Goal: Navigation & Orientation: Find specific page/section

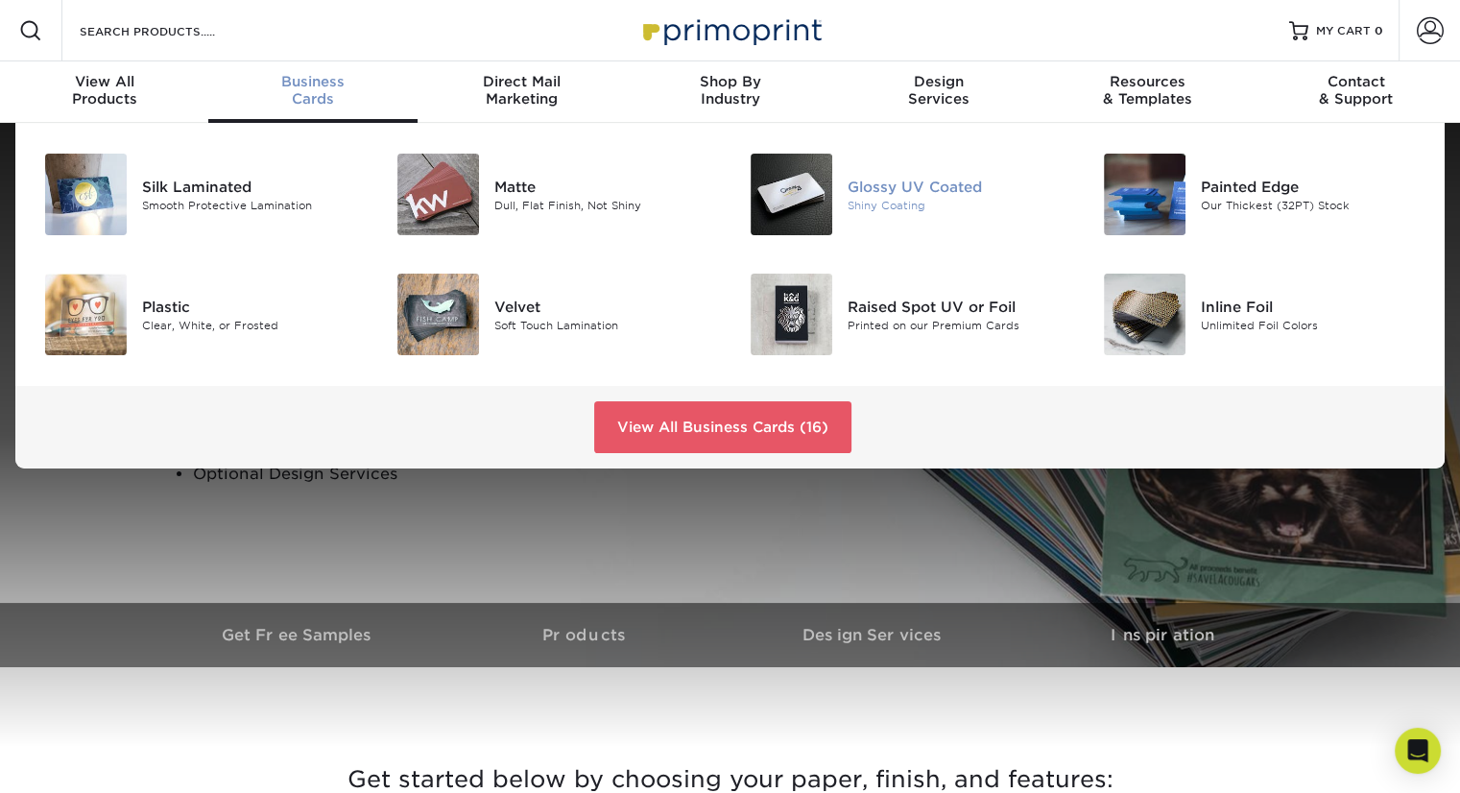
click at [803, 212] on img at bounding box center [792, 195] width 82 height 82
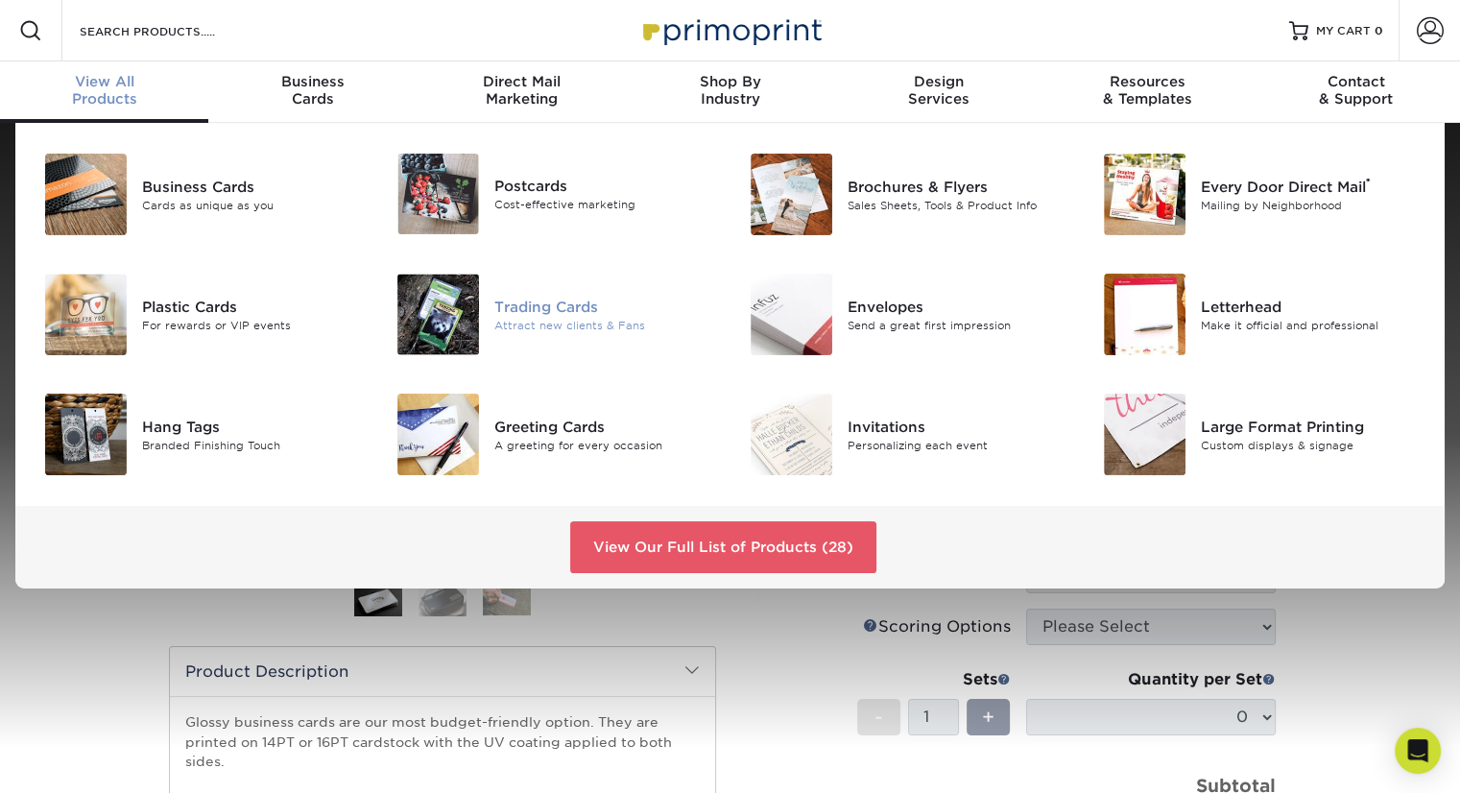
click at [423, 296] on img at bounding box center [438, 315] width 82 height 82
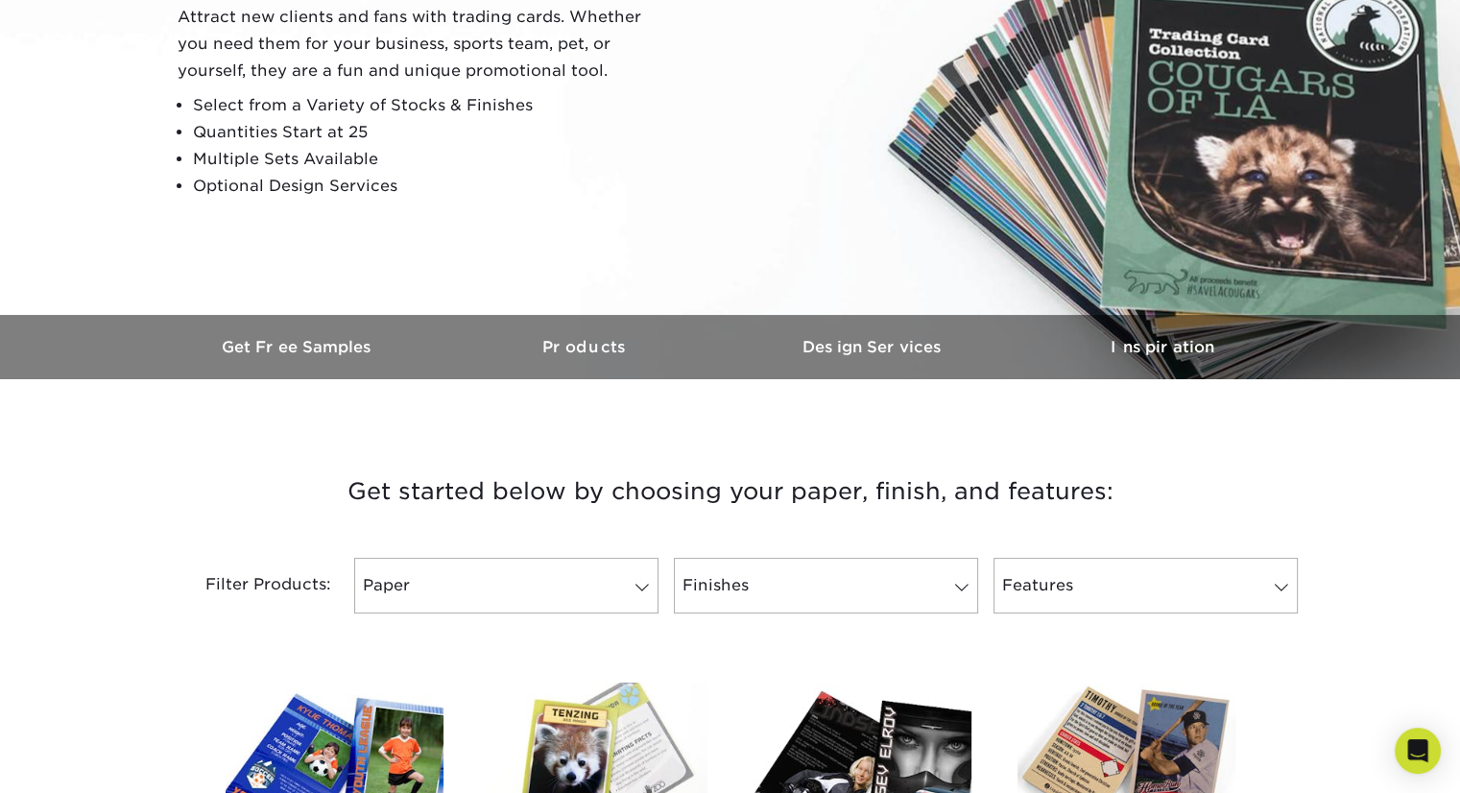
scroll to position [288, 0]
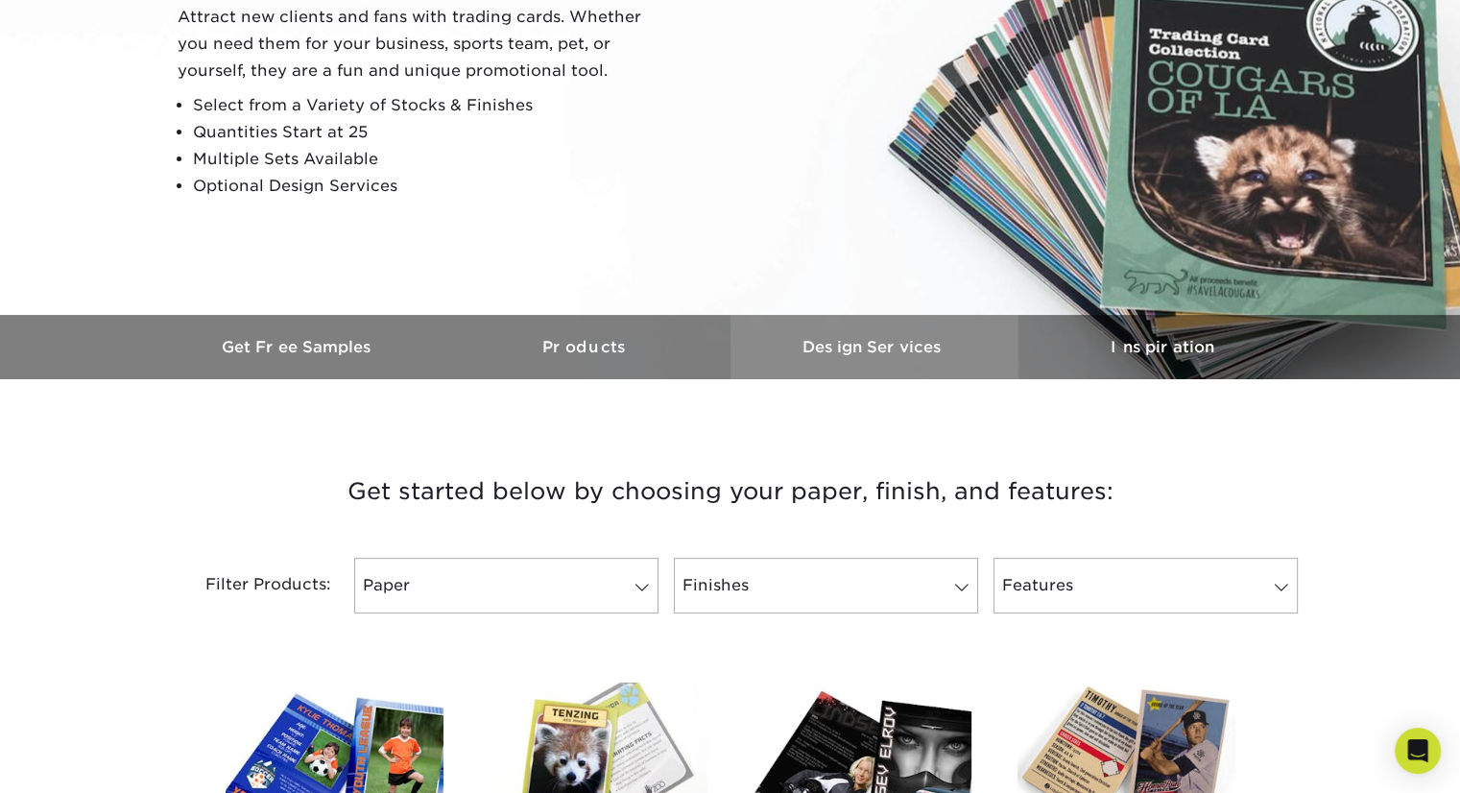
click at [883, 338] on h3 "Design Services" at bounding box center [875, 347] width 288 height 18
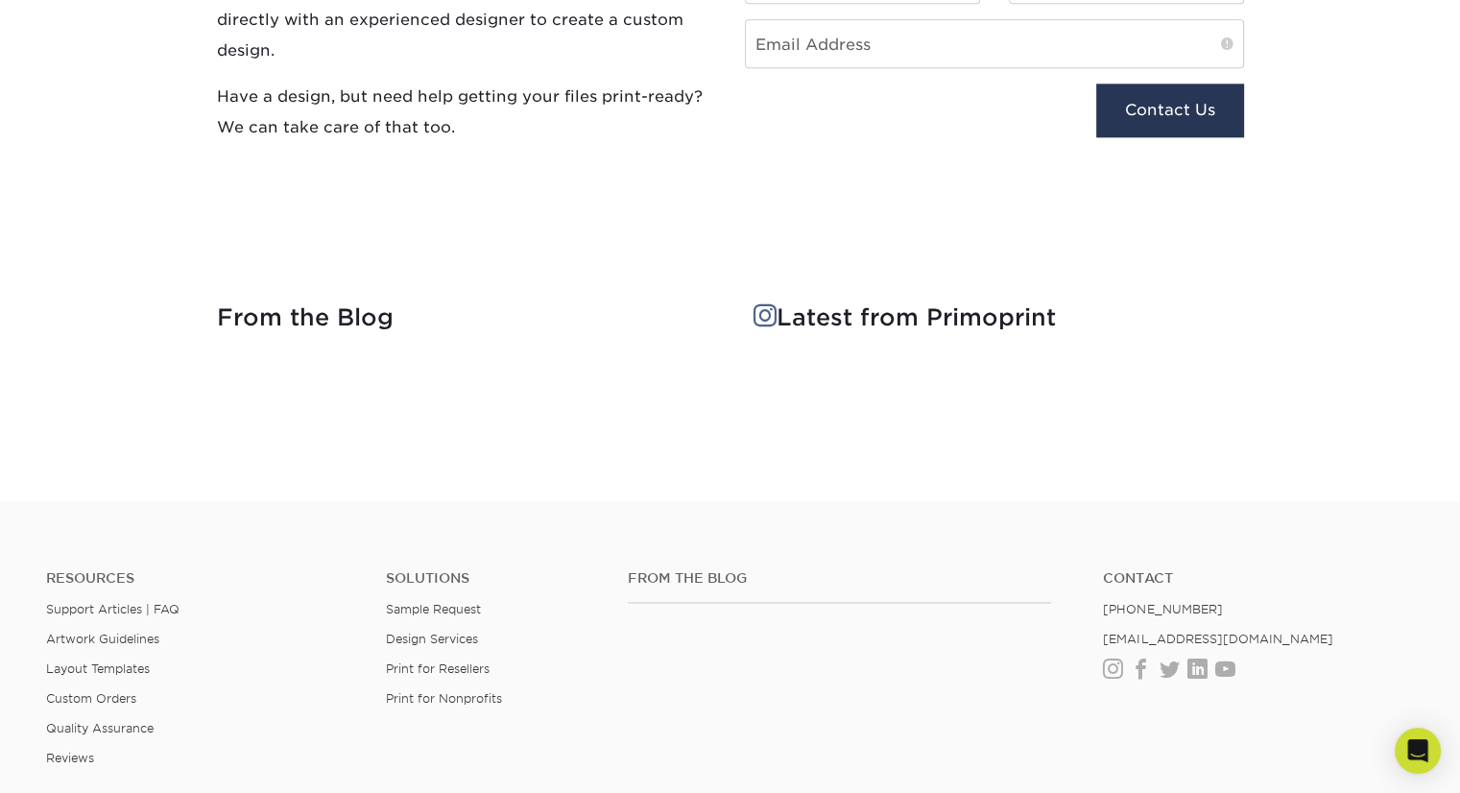
scroll to position [2576, 0]
